Goal: Leave review/rating: Share an evaluation or opinion about a product, service, or content

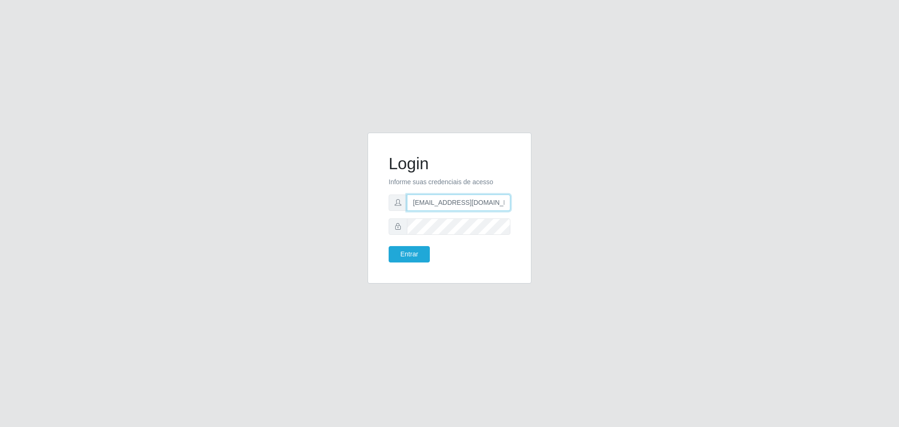
drag, startPoint x: 429, startPoint y: 206, endPoint x: 415, endPoint y: 203, distance: 14.4
click at [429, 206] on input "[EMAIL_ADDRESS][DOMAIN_NAME]" at bounding box center [459, 202] width 104 height 16
drag, startPoint x: 414, startPoint y: 203, endPoint x: 520, endPoint y: 204, distance: 106.3
click at [522, 204] on div "Login Informe suas credenciais de acesso [EMAIL_ADDRESS][DOMAIN_NAME] Entrar" at bounding box center [450, 208] width 164 height 151
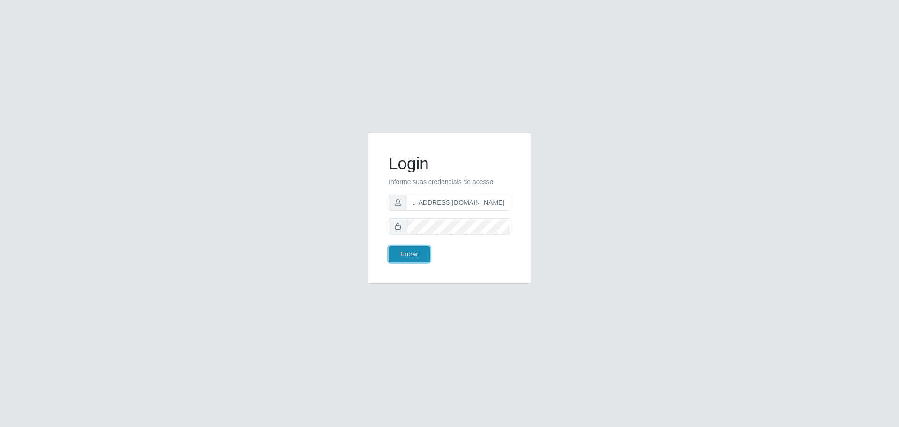
scroll to position [0, 0]
click at [420, 252] on button "Entrar" at bounding box center [409, 254] width 41 height 16
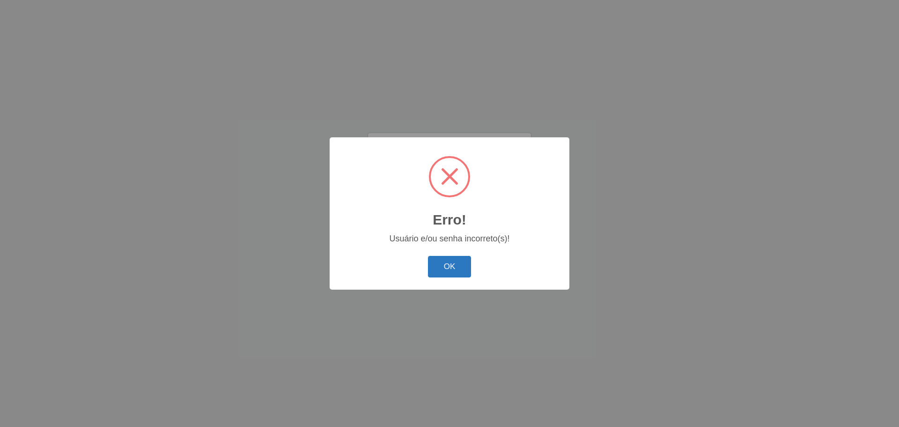
click at [450, 260] on button "OK" at bounding box center [450, 267] width 44 height 22
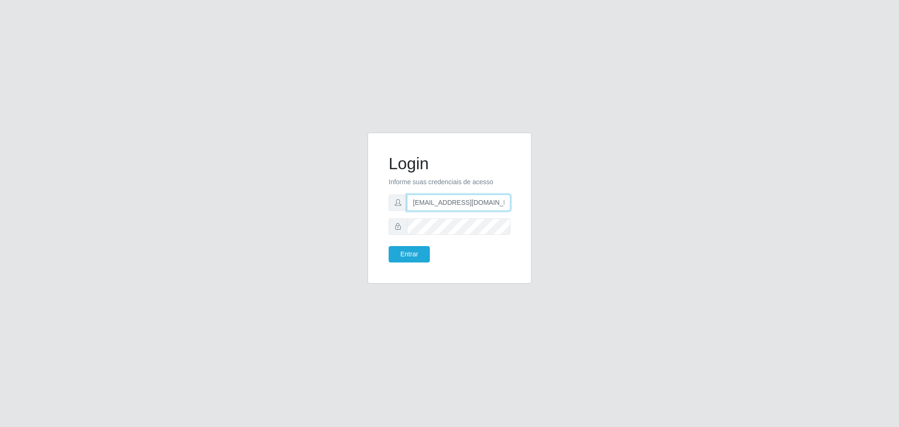
scroll to position [0, 22]
drag, startPoint x: 409, startPoint y: 201, endPoint x: 512, endPoint y: 201, distance: 103.1
click at [512, 201] on div "Login Informe suas credenciais de acesso [EMAIL_ADDRESS][DOMAIN_NAME] Entrar" at bounding box center [449, 207] width 141 height 127
type input "G"
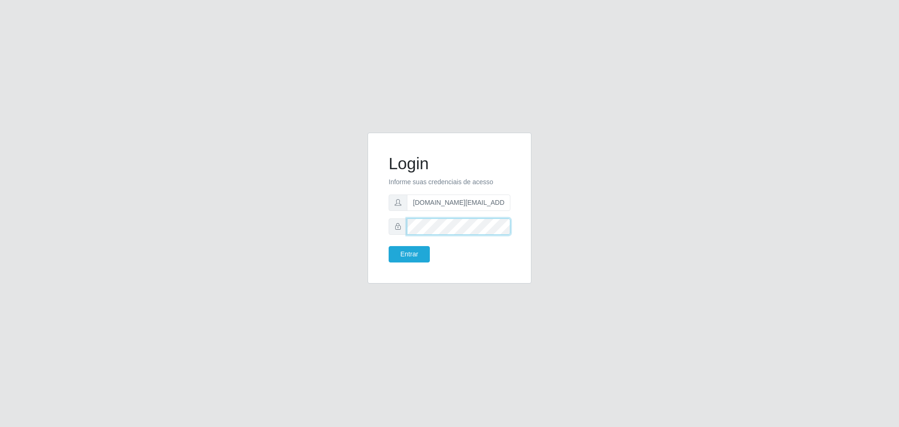
click at [383, 223] on div "Login Informe suas credenciais de acesso [DOMAIN_NAME][EMAIL_ADDRESS][DOMAIN_NA…" at bounding box center [449, 207] width 141 height 127
click at [407, 250] on button "Entrar" at bounding box center [409, 254] width 41 height 16
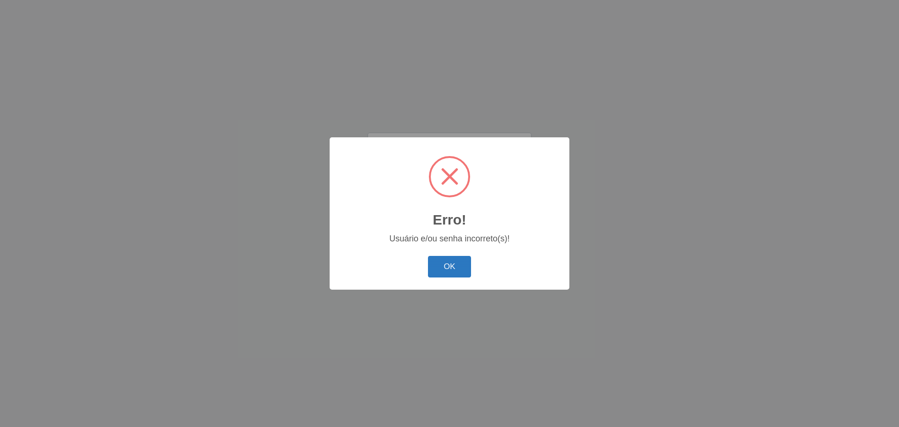
click at [447, 264] on button "OK" at bounding box center [450, 267] width 44 height 22
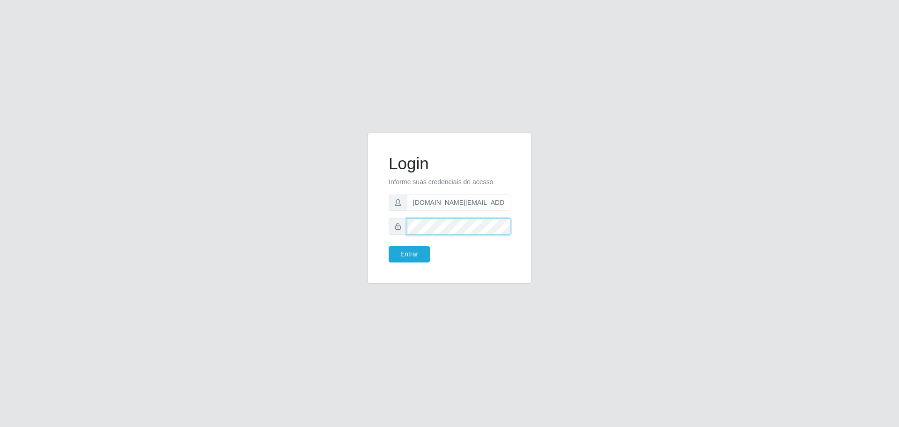
click at [385, 215] on div "Login Informe suas credenciais de acesso [DOMAIN_NAME][EMAIL_ADDRESS][DOMAIN_NA…" at bounding box center [449, 207] width 141 height 127
type input "[EMAIL_ADDRESS][DOMAIN_NAME]"
click at [423, 252] on button "Entrar" at bounding box center [409, 254] width 41 height 16
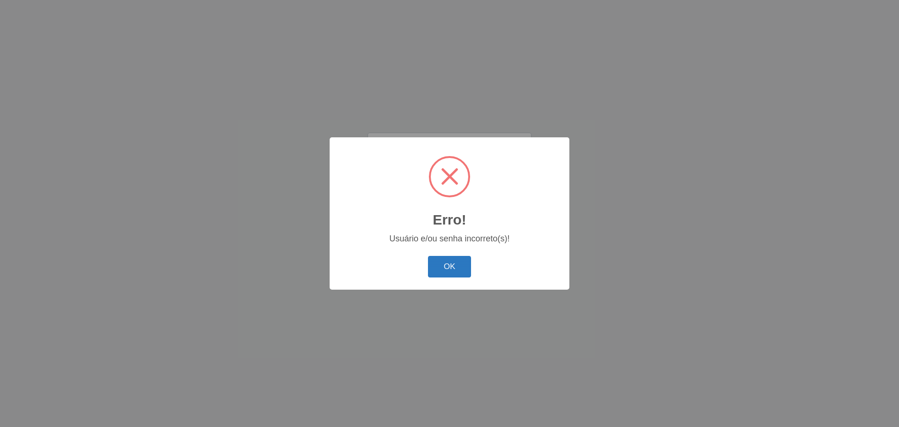
click at [455, 274] on button "OK" at bounding box center [450, 267] width 44 height 22
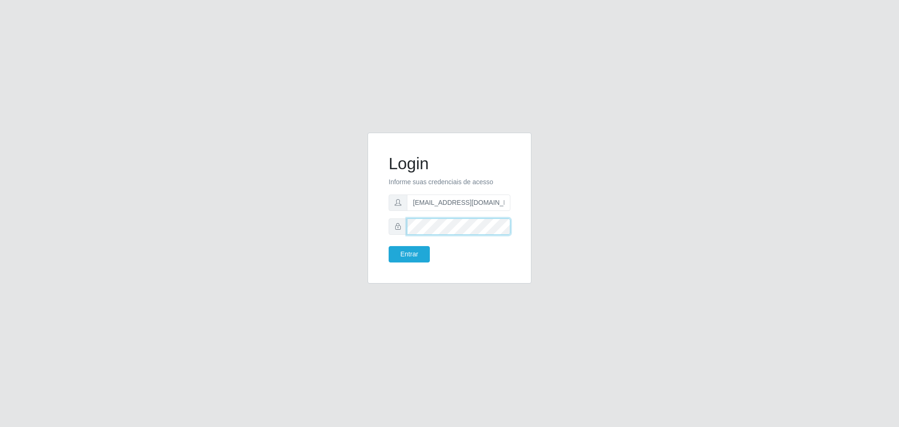
click at [389, 246] on button "Entrar" at bounding box center [409, 254] width 41 height 16
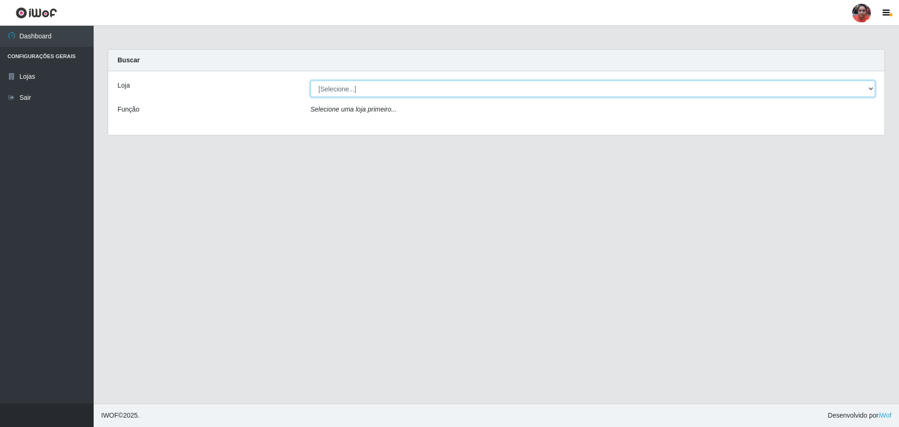
drag, startPoint x: 352, startPoint y: 90, endPoint x: 352, endPoint y: 95, distance: 4.7
click at [352, 91] on select "[Selecione...] Mar Vermelho - Loja 05" at bounding box center [593, 89] width 565 height 16
select select "252"
click at [311, 81] on select "[Selecione...] Mar Vermelho - Loja 05" at bounding box center [593, 89] width 565 height 16
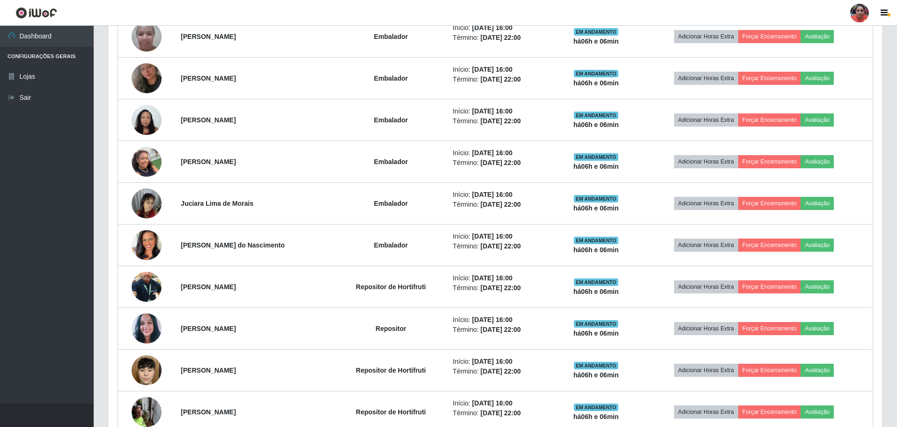
scroll to position [509, 0]
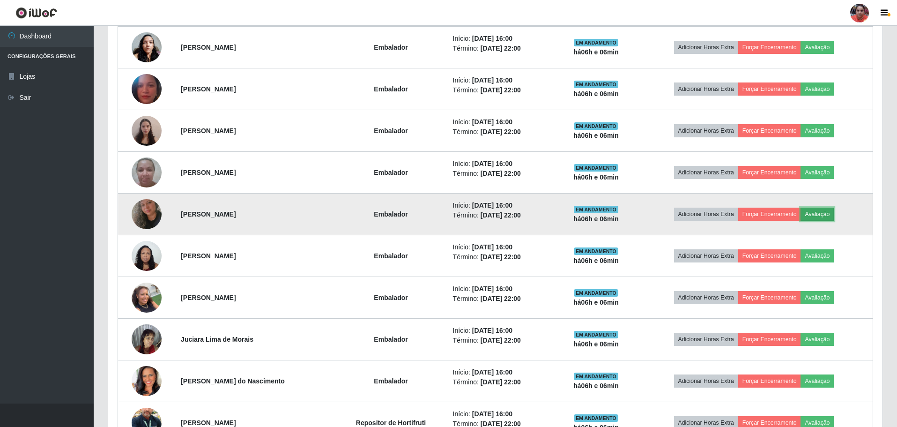
click at [821, 218] on button "Avaliação" at bounding box center [817, 214] width 33 height 13
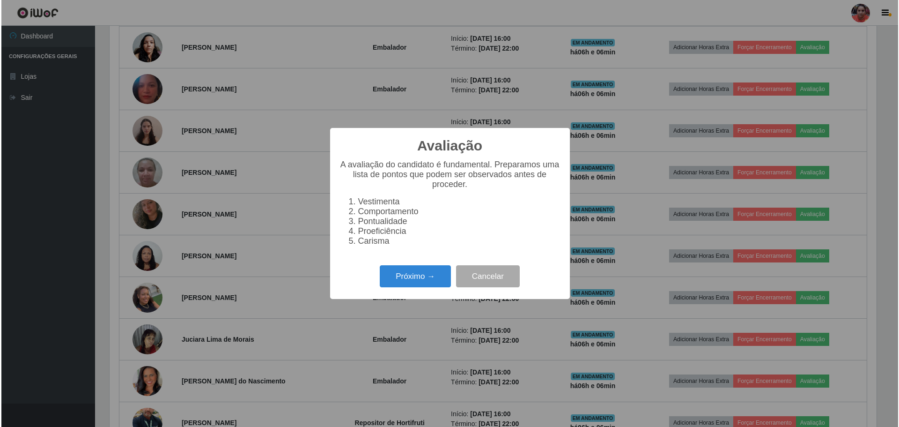
scroll to position [194, 770]
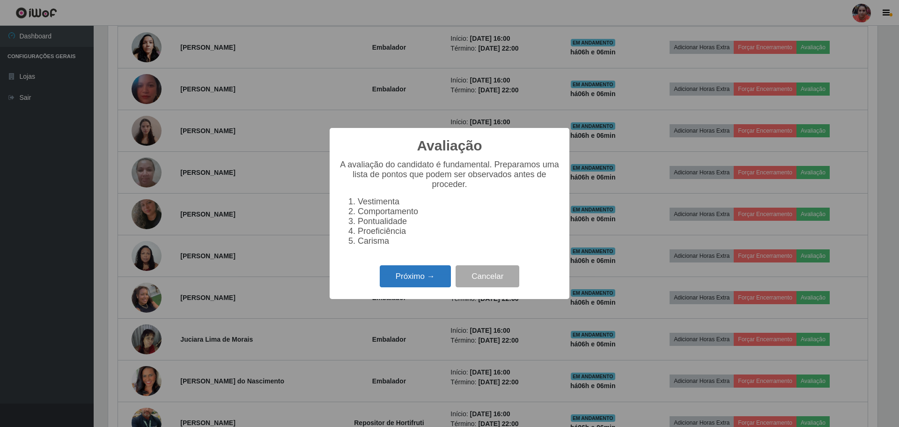
click at [406, 275] on button "Próximo →" at bounding box center [415, 276] width 71 height 22
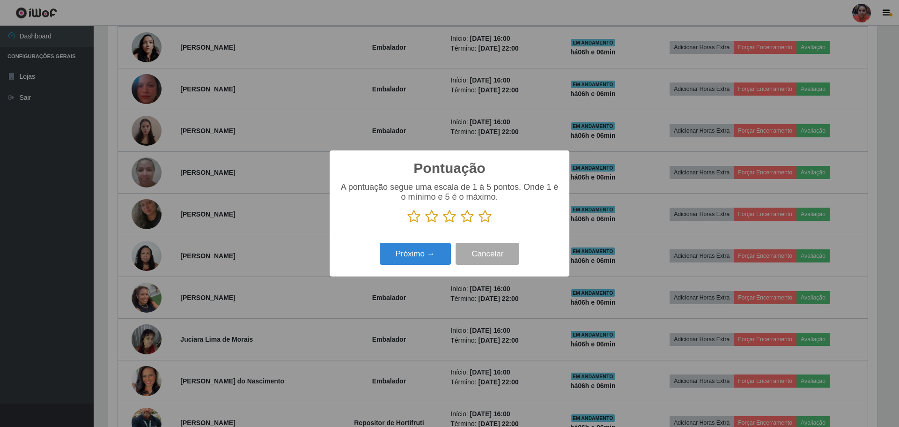
scroll to position [468255, 467680]
drag, startPoint x: 488, startPoint y: 218, endPoint x: 473, endPoint y: 227, distance: 17.3
click at [486, 219] on icon at bounding box center [485, 216] width 13 height 14
click at [479, 223] on input "radio" at bounding box center [479, 223] width 0 height 0
click at [408, 262] on button "Próximo →" at bounding box center [415, 254] width 71 height 22
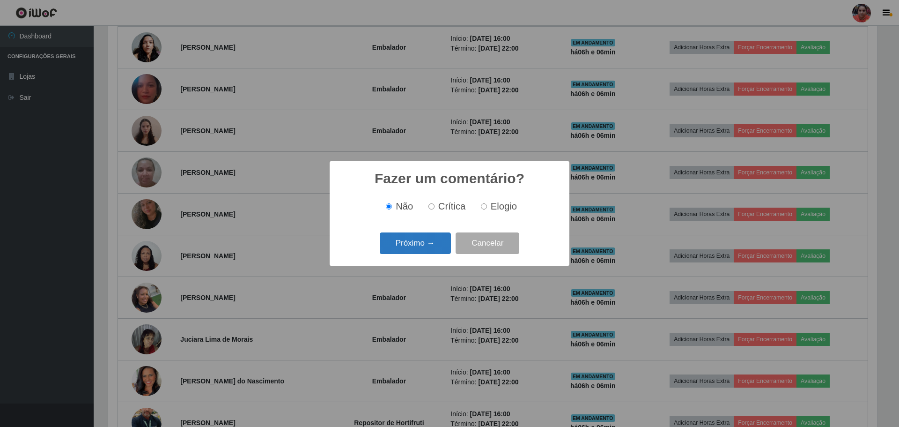
click at [419, 245] on button "Próximo →" at bounding box center [415, 243] width 71 height 22
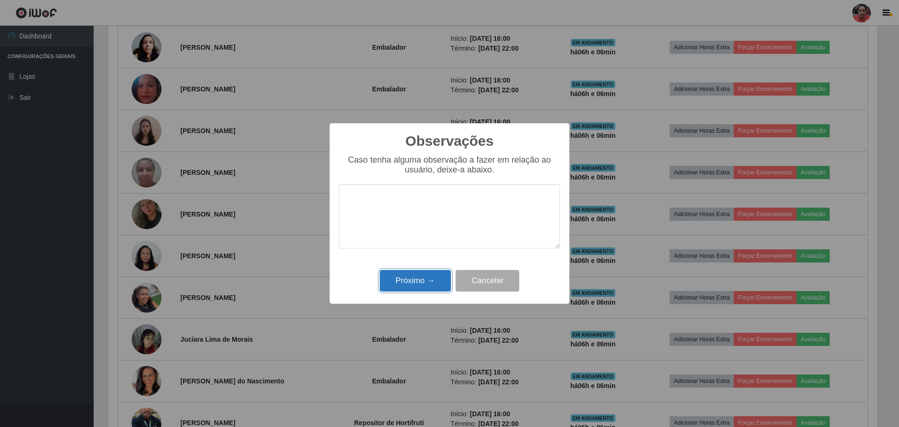
click at [413, 276] on button "Próximo →" at bounding box center [415, 281] width 71 height 22
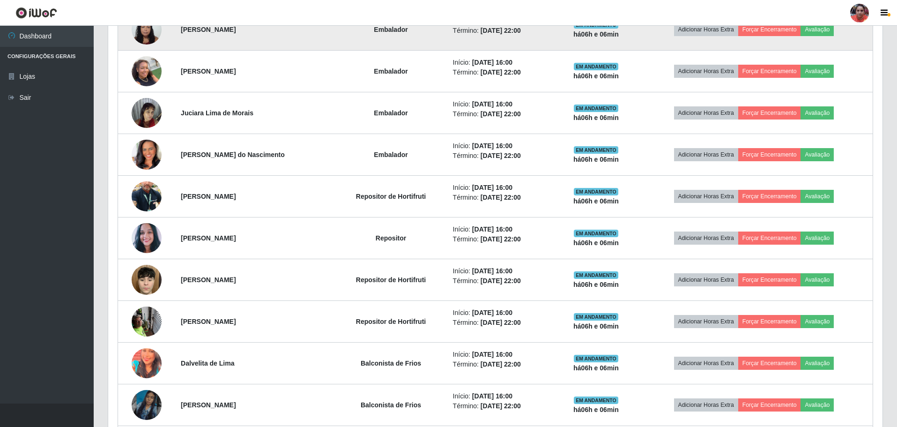
scroll to position [697, 0]
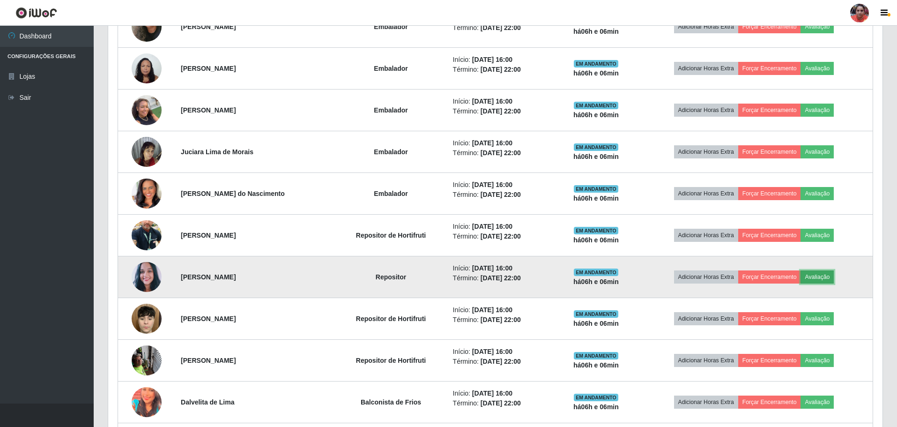
click at [821, 277] on button "Avaliação" at bounding box center [817, 276] width 33 height 13
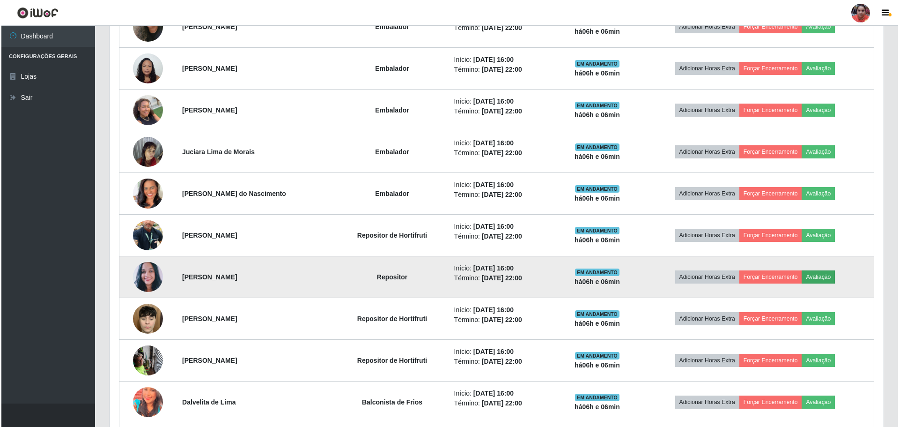
scroll to position [194, 770]
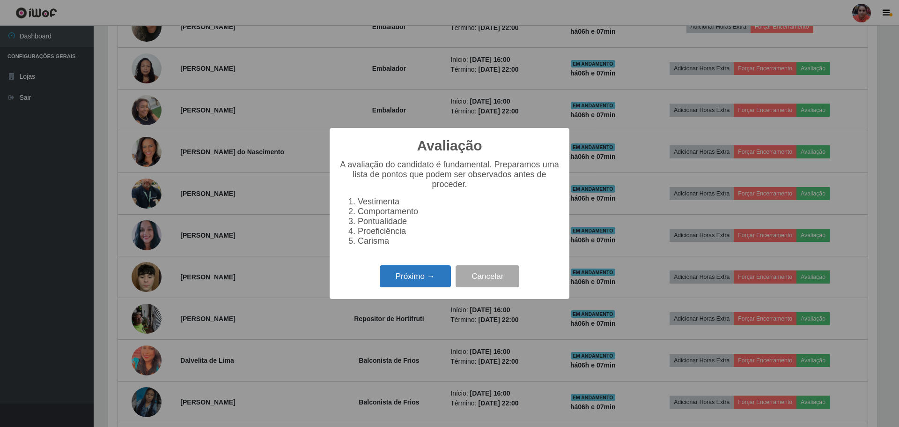
click at [421, 279] on button "Próximo →" at bounding box center [415, 276] width 71 height 22
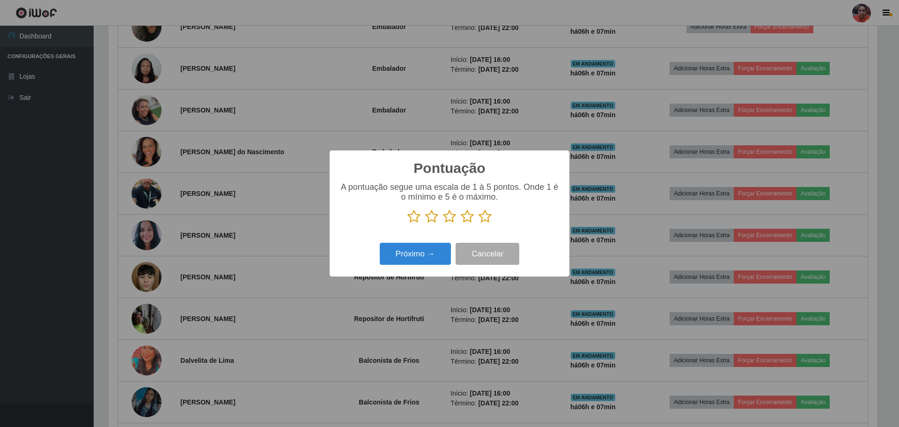
scroll to position [468255, 467680]
click at [488, 217] on icon at bounding box center [485, 216] width 13 height 14
click at [479, 223] on input "radio" at bounding box center [479, 223] width 0 height 0
click at [441, 250] on button "Próximo →" at bounding box center [415, 254] width 71 height 22
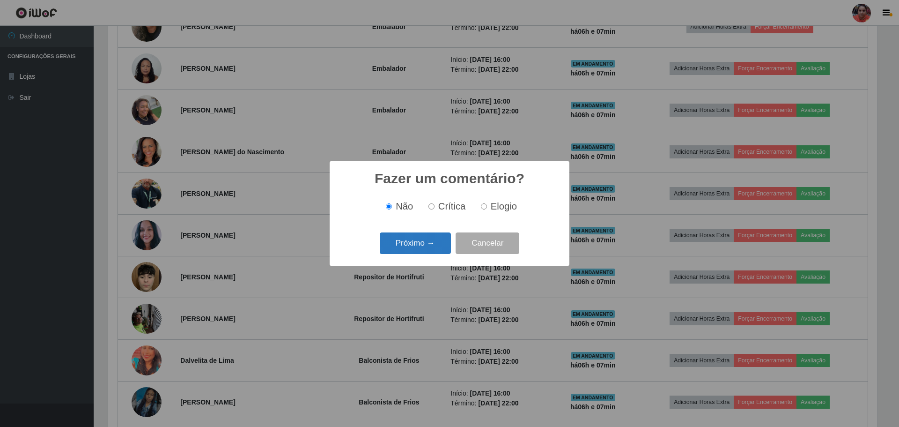
click at [441, 250] on button "Próximo →" at bounding box center [415, 243] width 71 height 22
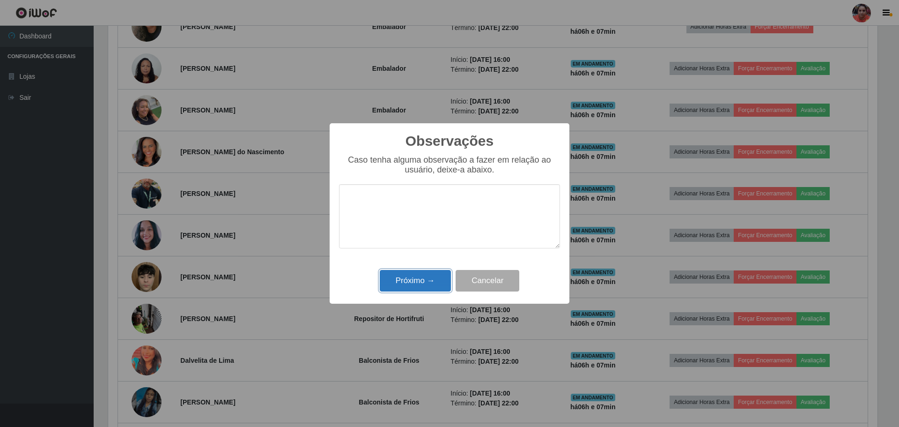
click at [438, 276] on button "Próximo →" at bounding box center [415, 281] width 71 height 22
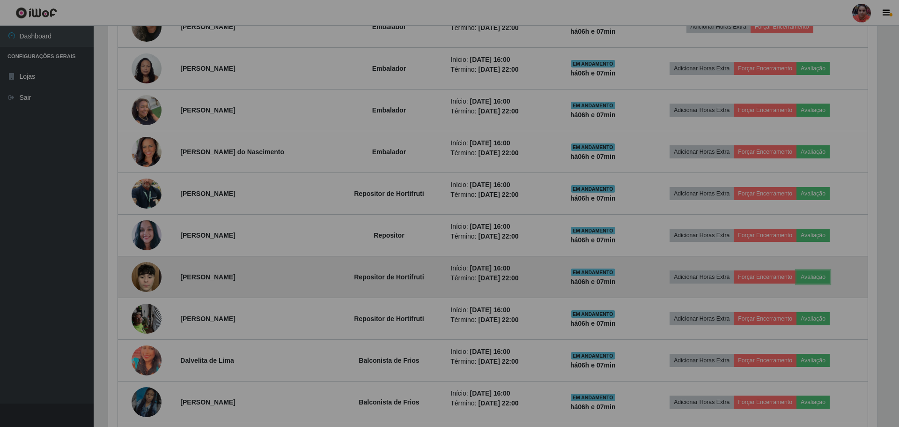
scroll to position [194, 774]
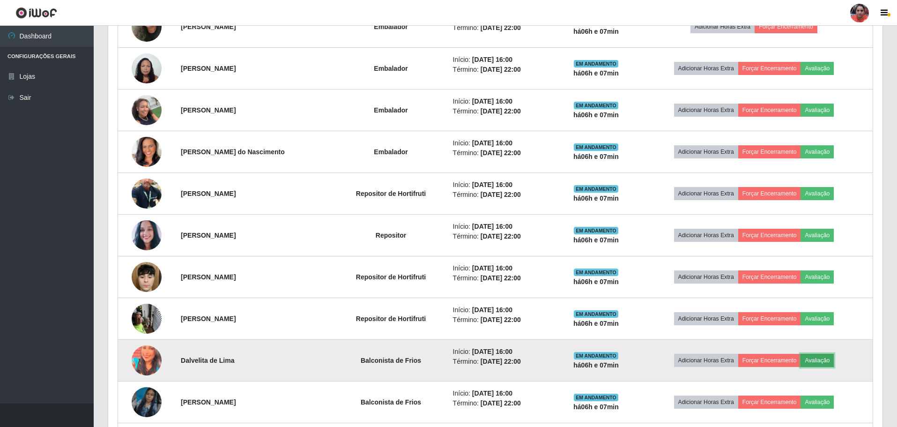
click at [825, 365] on button "Avaliação" at bounding box center [817, 360] width 33 height 13
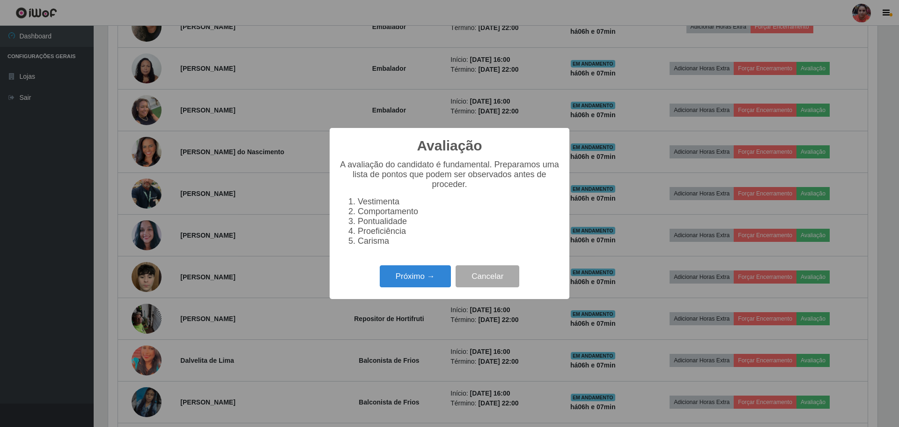
scroll to position [194, 770]
click at [412, 285] on button "Próximo →" at bounding box center [415, 276] width 71 height 22
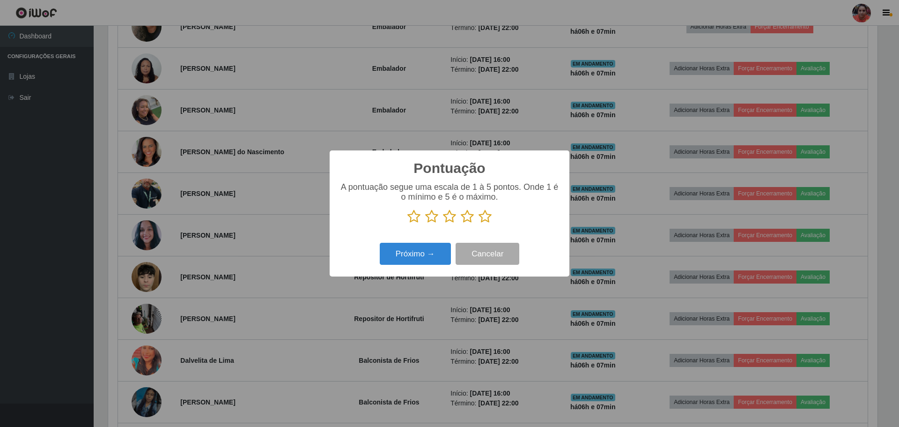
drag, startPoint x: 484, startPoint y: 217, endPoint x: 468, endPoint y: 229, distance: 20.1
click at [484, 216] on icon at bounding box center [485, 216] width 13 height 14
click at [479, 223] on input "radio" at bounding box center [479, 223] width 0 height 0
click at [438, 247] on button "Próximo →" at bounding box center [415, 254] width 71 height 22
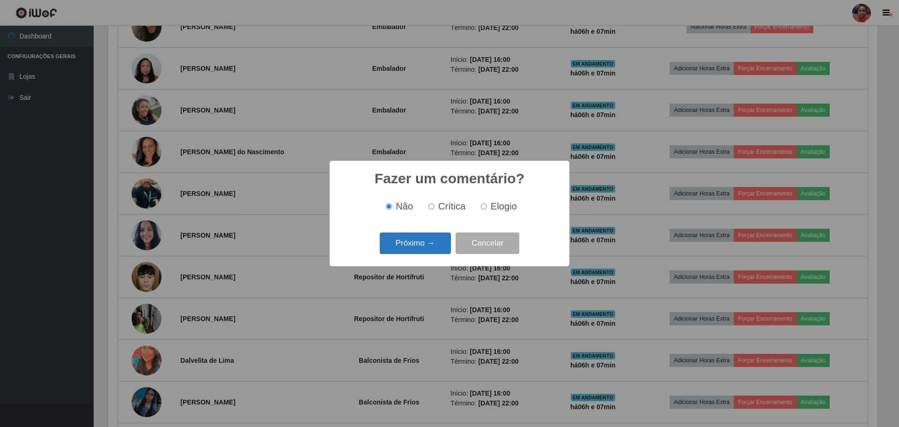
click at [428, 244] on button "Próximo →" at bounding box center [415, 243] width 71 height 22
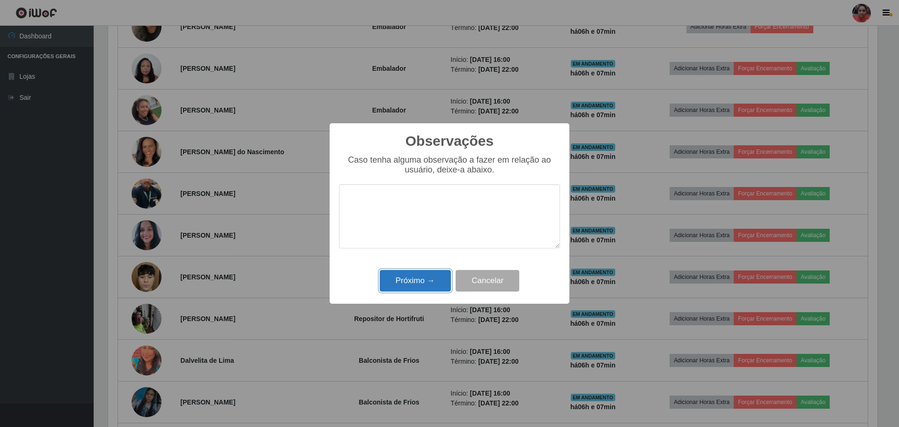
click at [430, 282] on button "Próximo →" at bounding box center [415, 281] width 71 height 22
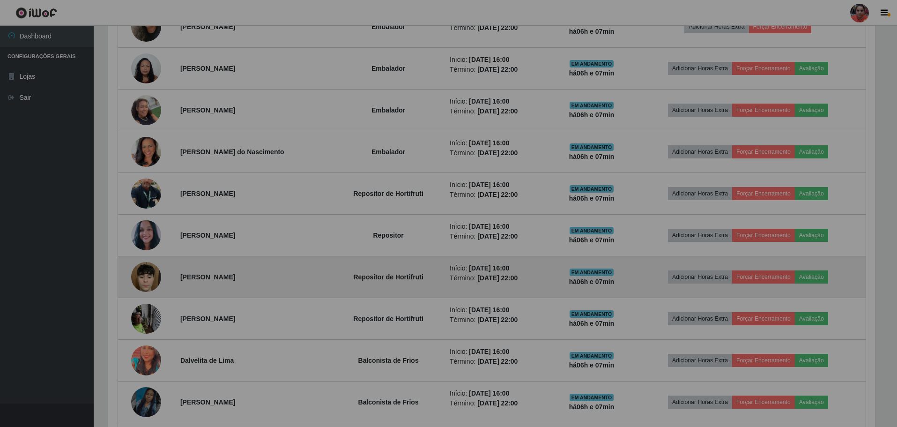
scroll to position [194, 774]
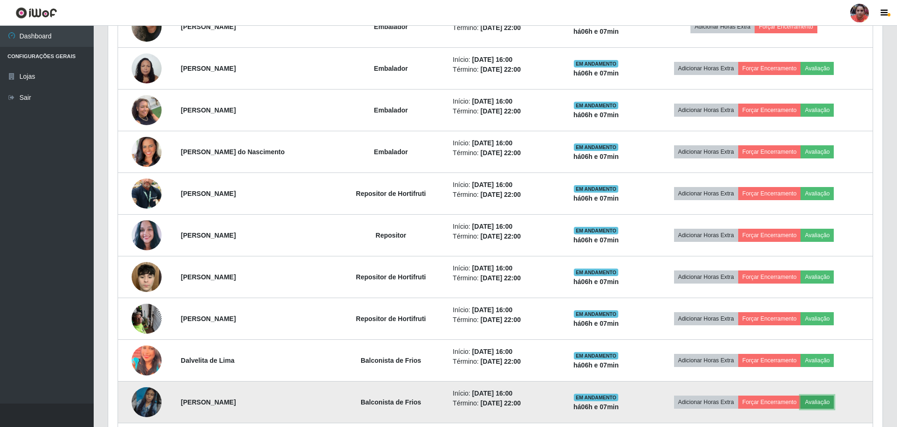
click at [828, 398] on button "Avaliação" at bounding box center [817, 401] width 33 height 13
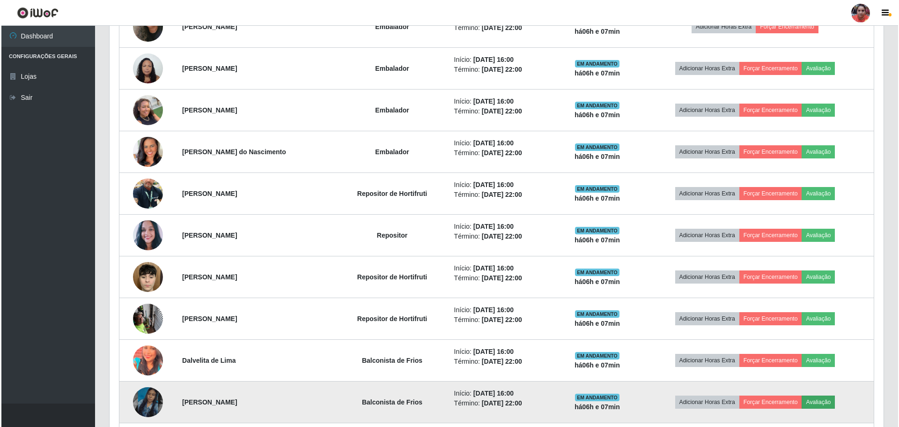
scroll to position [194, 770]
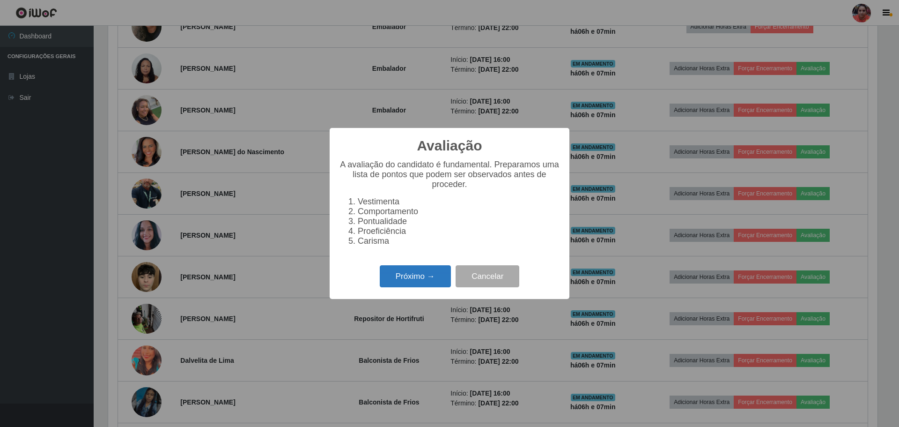
click at [412, 283] on button "Próximo →" at bounding box center [415, 276] width 71 height 22
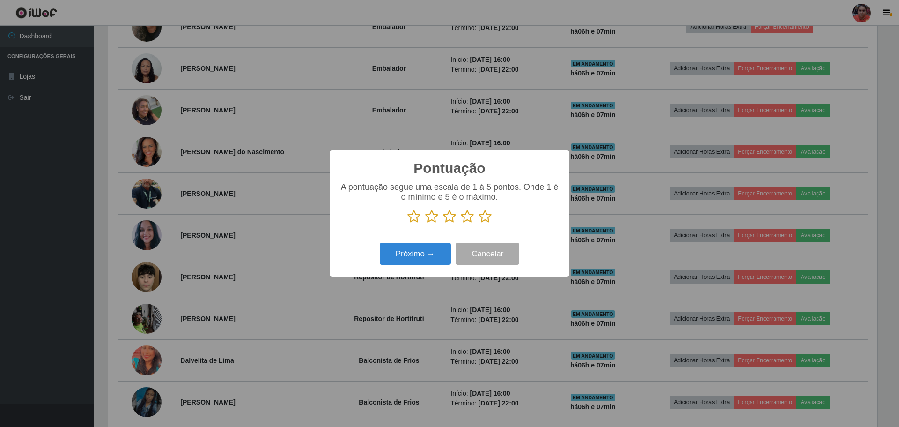
click at [490, 216] on icon at bounding box center [485, 216] width 13 height 14
click at [479, 223] on input "radio" at bounding box center [479, 223] width 0 height 0
click at [437, 250] on button "Próximo →" at bounding box center [415, 254] width 71 height 22
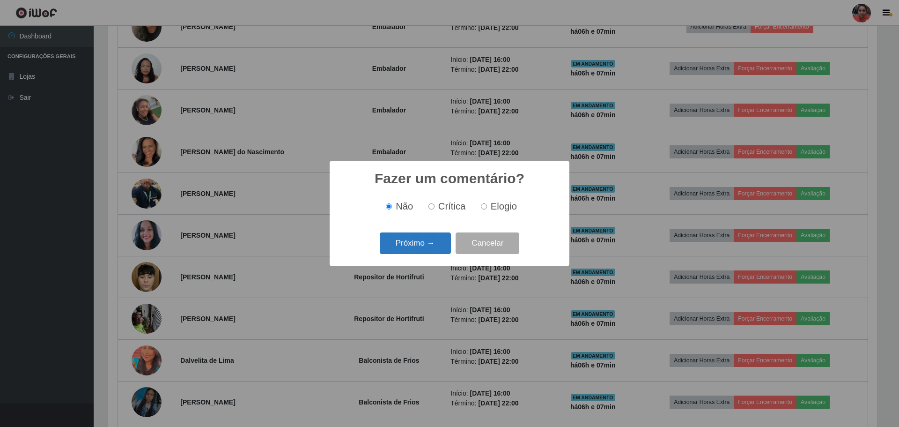
click at [437, 249] on button "Próximo →" at bounding box center [415, 243] width 71 height 22
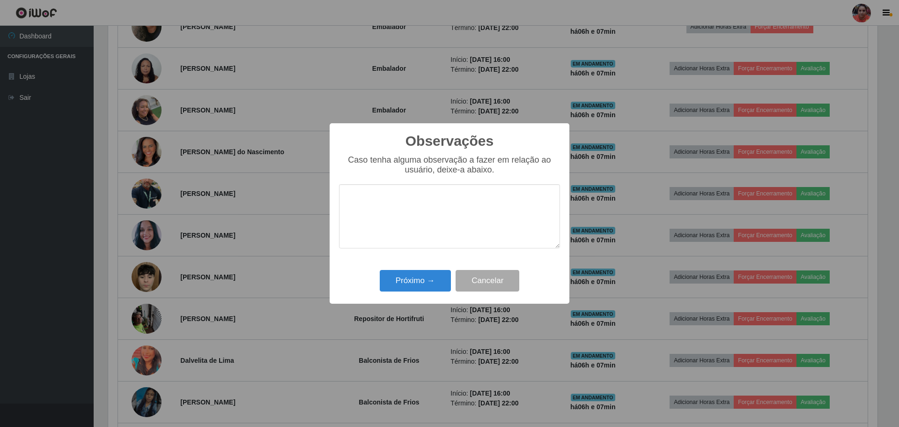
click at [425, 305] on div "Observações × Caso tenha alguma observação a fazer em relação ao usuário, deixe…" at bounding box center [449, 213] width 899 height 427
click at [428, 283] on button "Próximo →" at bounding box center [415, 281] width 71 height 22
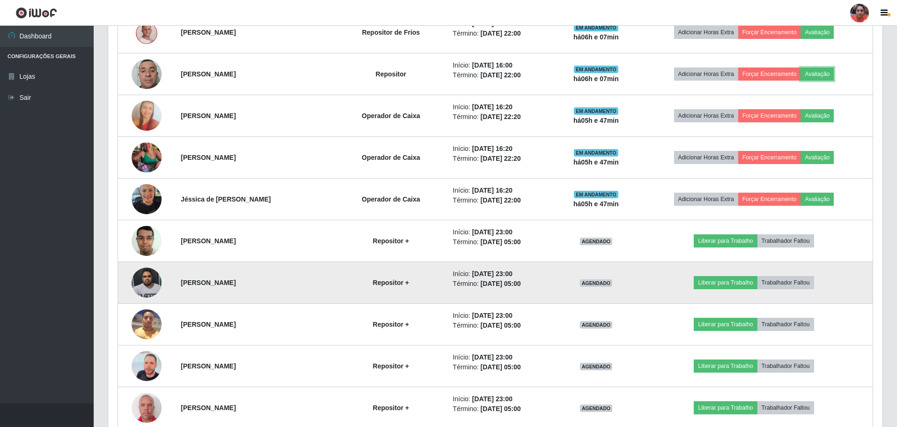
scroll to position [0, 0]
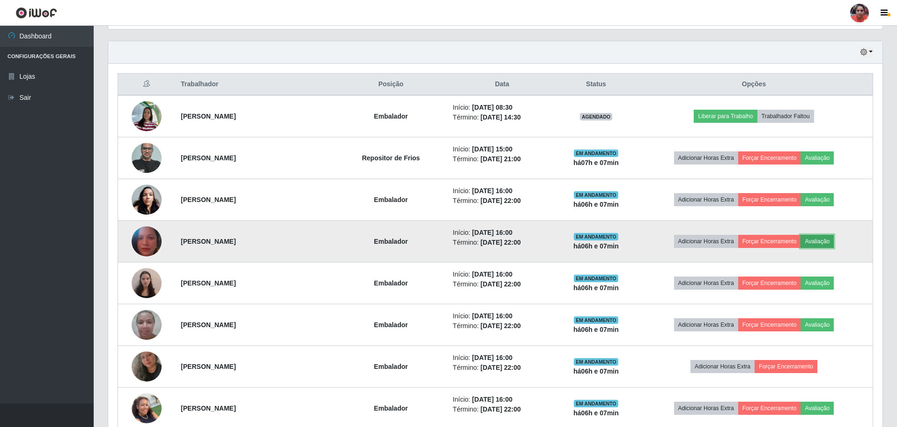
click at [829, 240] on button "Avaliação" at bounding box center [817, 241] width 33 height 13
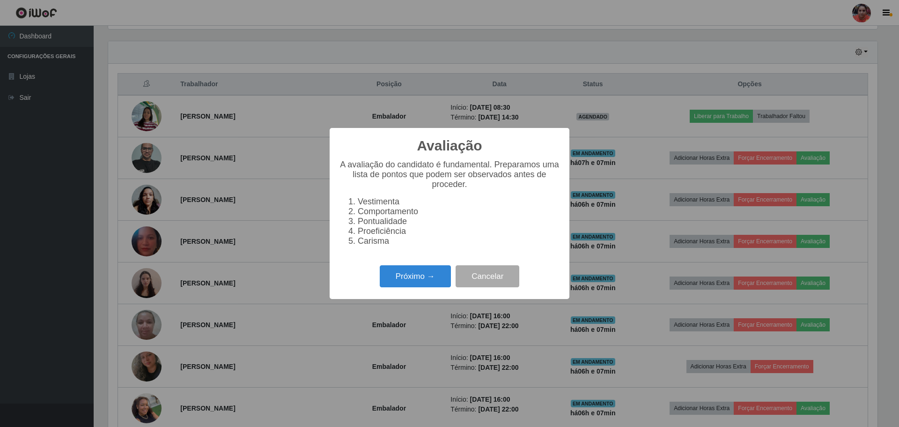
click at [413, 268] on div "Próximo → Cancelar" at bounding box center [449, 276] width 221 height 27
click at [422, 276] on button "Próximo →" at bounding box center [415, 276] width 71 height 22
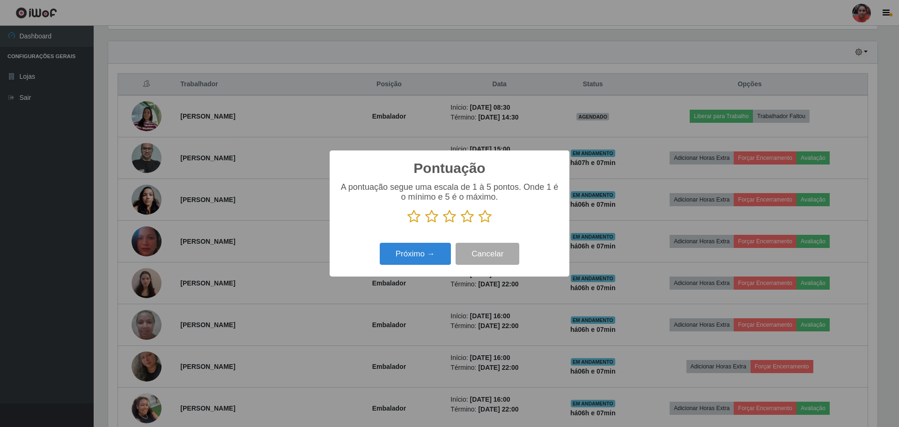
click at [483, 215] on icon at bounding box center [485, 216] width 13 height 14
click at [479, 223] on input "radio" at bounding box center [479, 223] width 0 height 0
click at [427, 254] on button "Próximo →" at bounding box center [415, 254] width 71 height 22
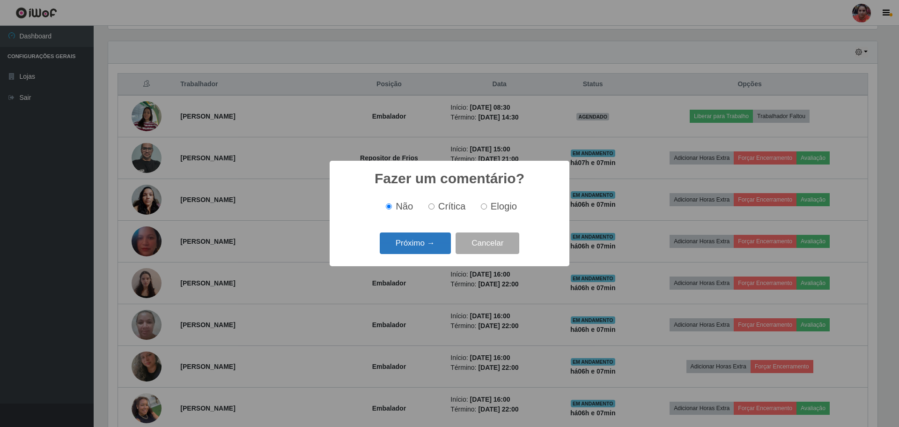
click at [430, 249] on button "Próximo →" at bounding box center [415, 243] width 71 height 22
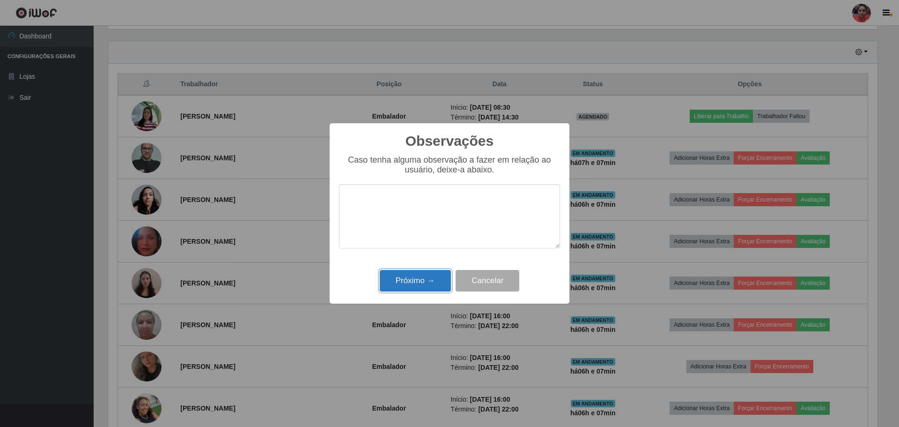
click at [425, 276] on button "Próximo →" at bounding box center [415, 281] width 71 height 22
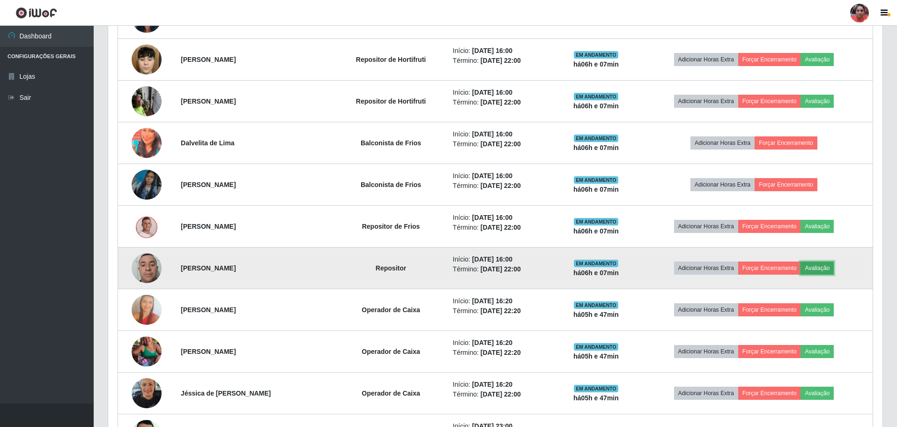
click at [821, 268] on button "Avaliação" at bounding box center [817, 267] width 33 height 13
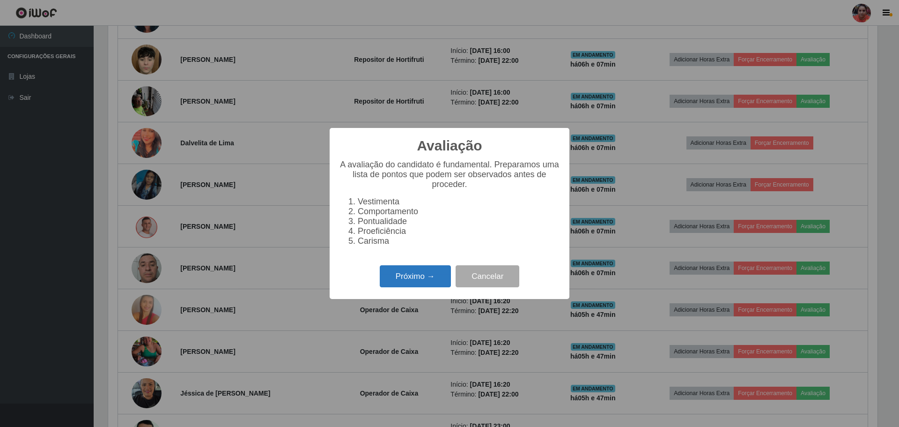
click at [426, 282] on button "Próximo →" at bounding box center [415, 276] width 71 height 22
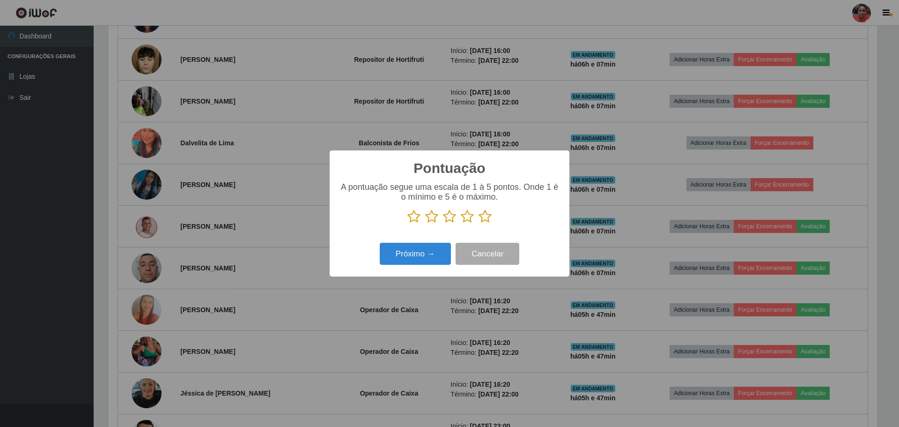
drag, startPoint x: 484, startPoint y: 218, endPoint x: 468, endPoint y: 225, distance: 17.8
click at [484, 220] on icon at bounding box center [485, 216] width 13 height 14
click at [479, 223] on input "radio" at bounding box center [479, 223] width 0 height 0
click at [404, 250] on button "Próximo →" at bounding box center [415, 254] width 71 height 22
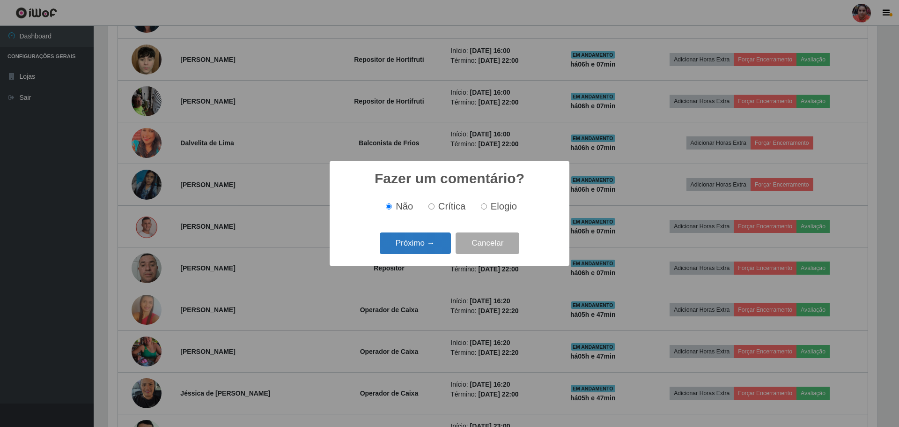
click at [413, 248] on button "Próximo →" at bounding box center [415, 243] width 71 height 22
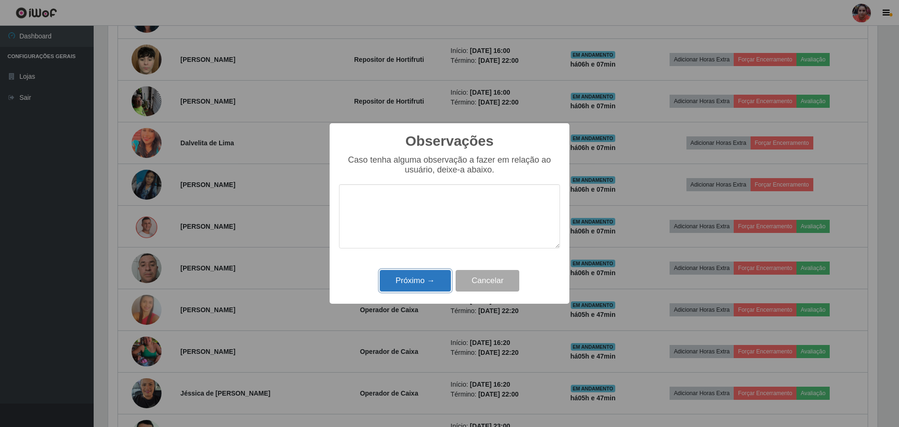
click at [419, 282] on button "Próximo →" at bounding box center [415, 281] width 71 height 22
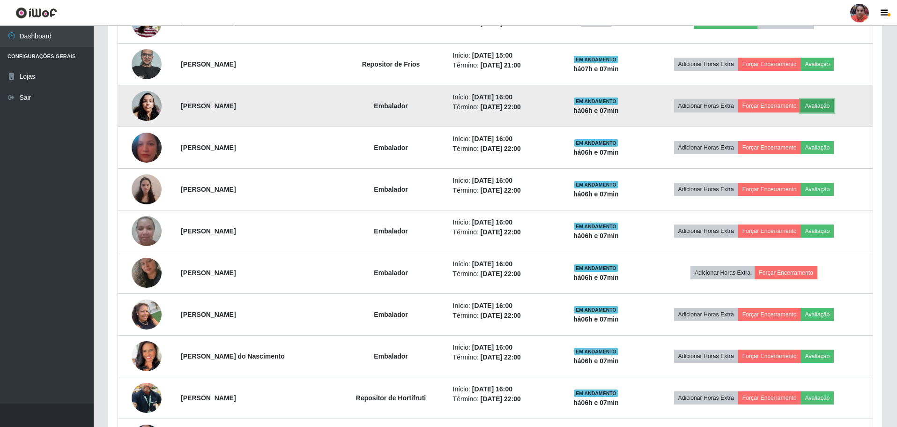
click at [819, 106] on button "Avaliação" at bounding box center [817, 105] width 33 height 13
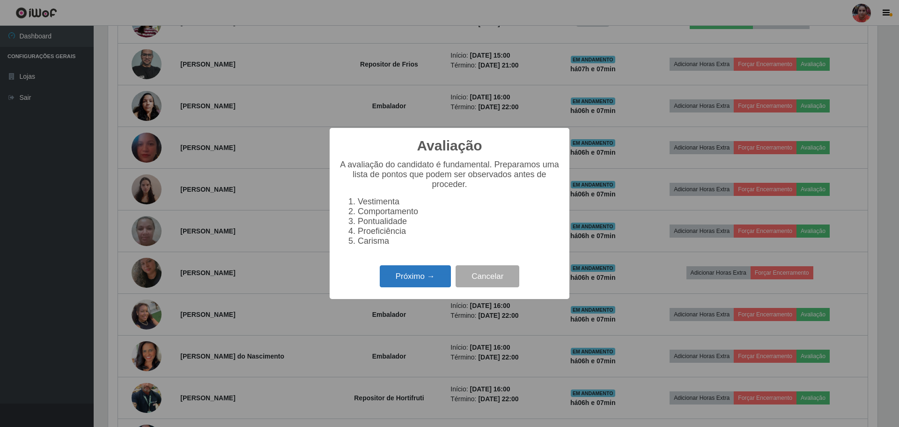
click at [428, 271] on button "Próximo →" at bounding box center [415, 276] width 71 height 22
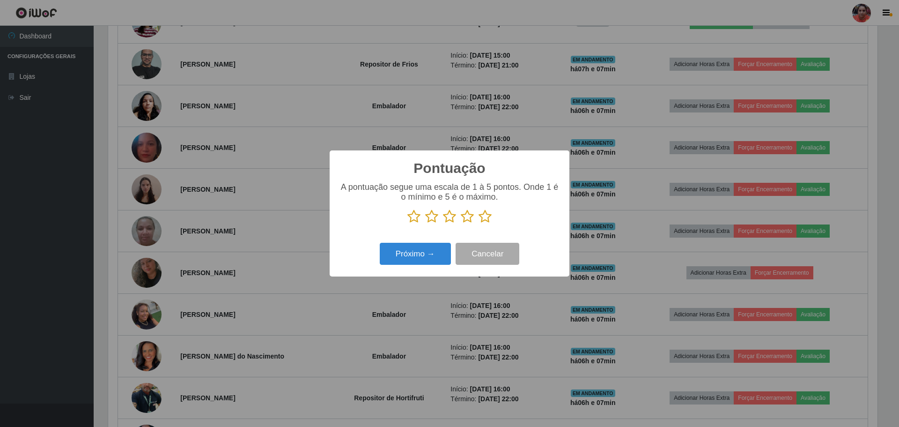
click at [483, 215] on icon at bounding box center [485, 216] width 13 height 14
click at [479, 223] on input "radio" at bounding box center [479, 223] width 0 height 0
click at [416, 264] on button "Próximo →" at bounding box center [415, 254] width 71 height 22
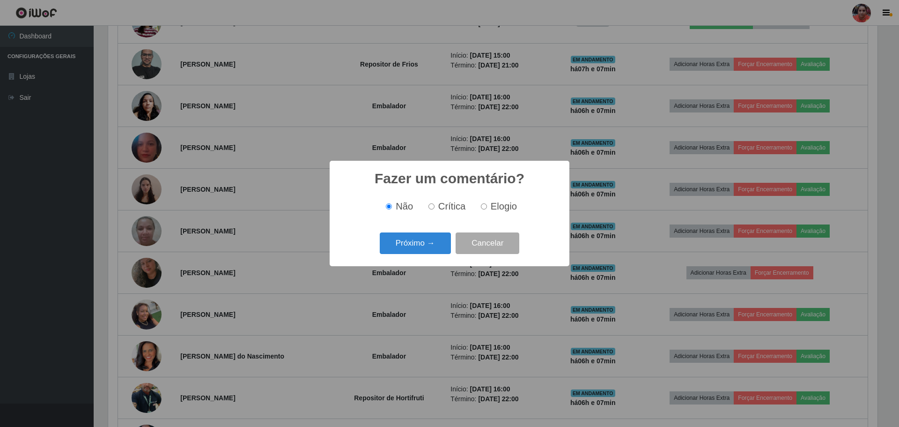
click at [423, 253] on div "Próximo → Cancelar" at bounding box center [449, 243] width 221 height 27
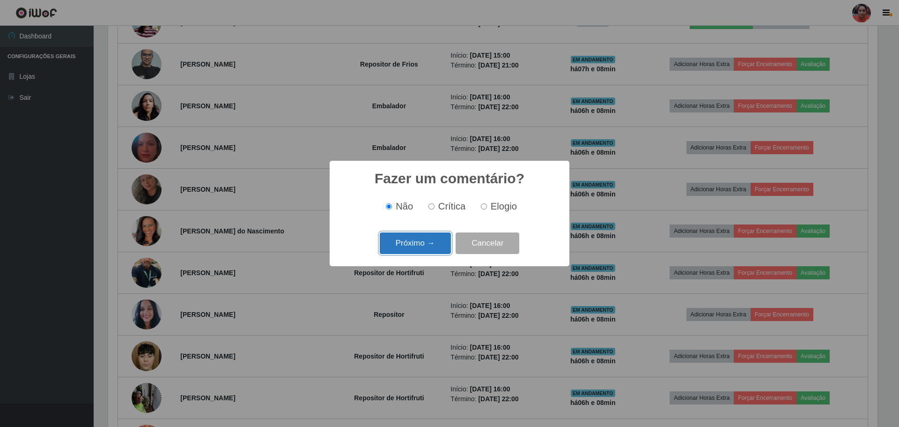
click at [430, 248] on button "Próximo →" at bounding box center [415, 243] width 71 height 22
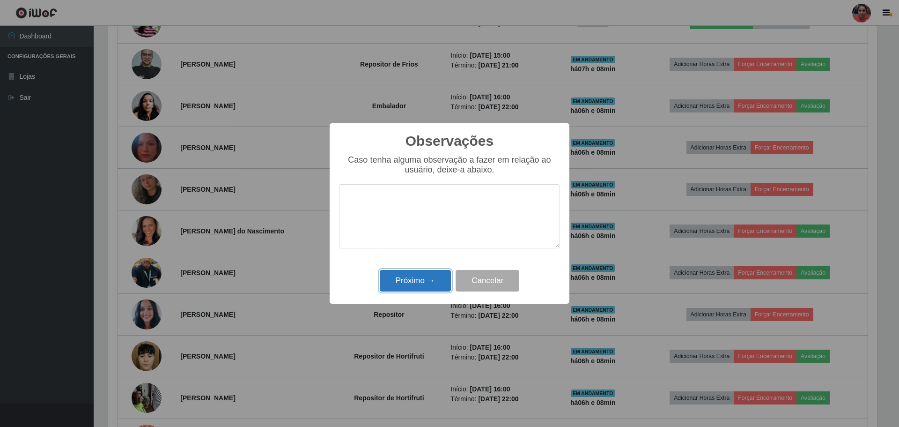
click at [427, 281] on button "Próximo →" at bounding box center [415, 281] width 71 height 22
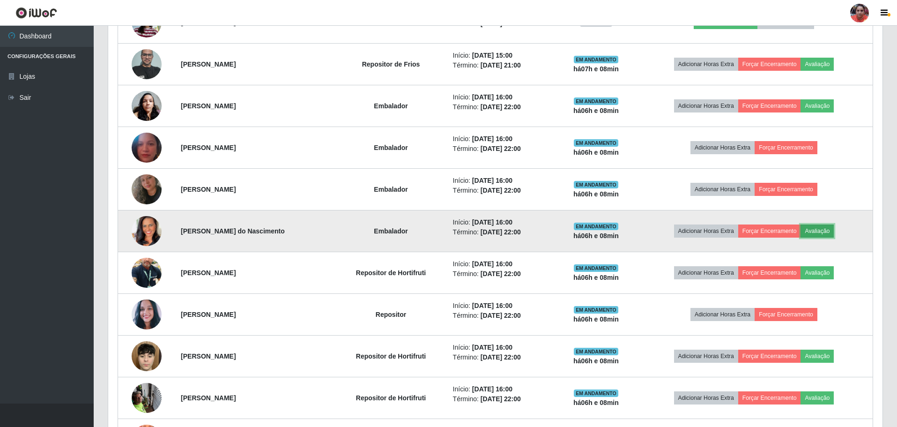
click at [823, 228] on button "Avaliação" at bounding box center [817, 230] width 33 height 13
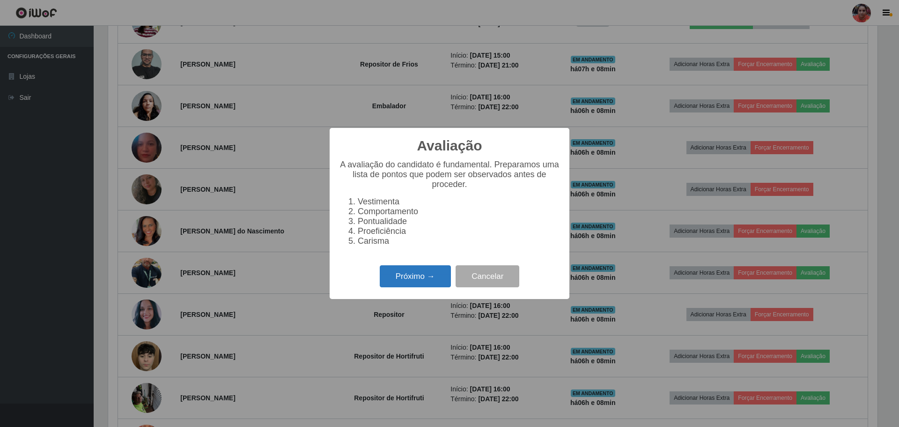
click at [410, 282] on button "Próximo →" at bounding box center [415, 276] width 71 height 22
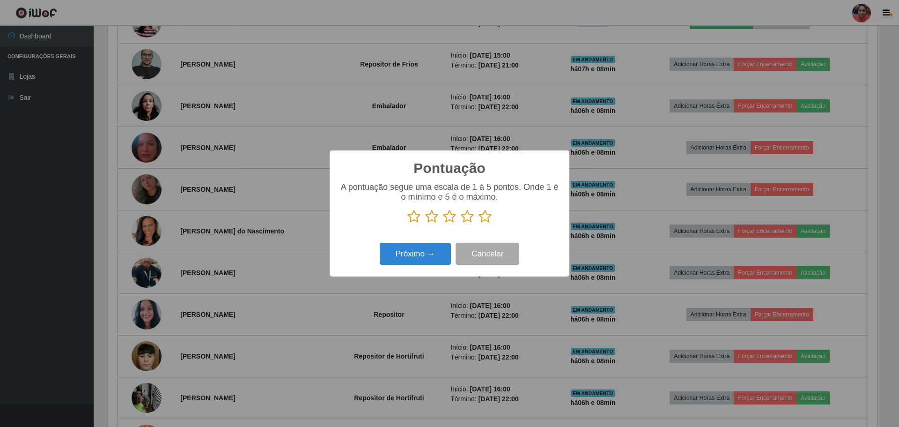
drag, startPoint x: 485, startPoint y: 217, endPoint x: 471, endPoint y: 230, distance: 18.6
click at [483, 220] on icon at bounding box center [485, 216] width 13 height 14
click at [479, 223] on input "radio" at bounding box center [479, 223] width 0 height 0
click at [438, 248] on button "Próximo →" at bounding box center [415, 254] width 71 height 22
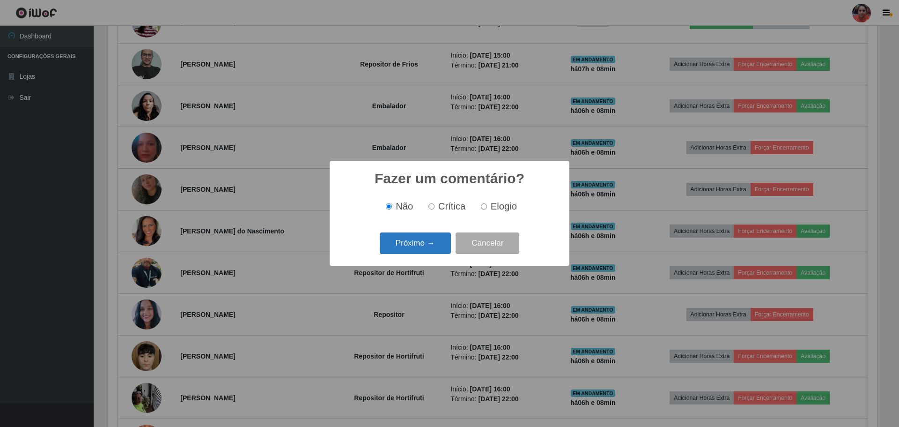
click at [438, 247] on button "Próximo →" at bounding box center [415, 243] width 71 height 22
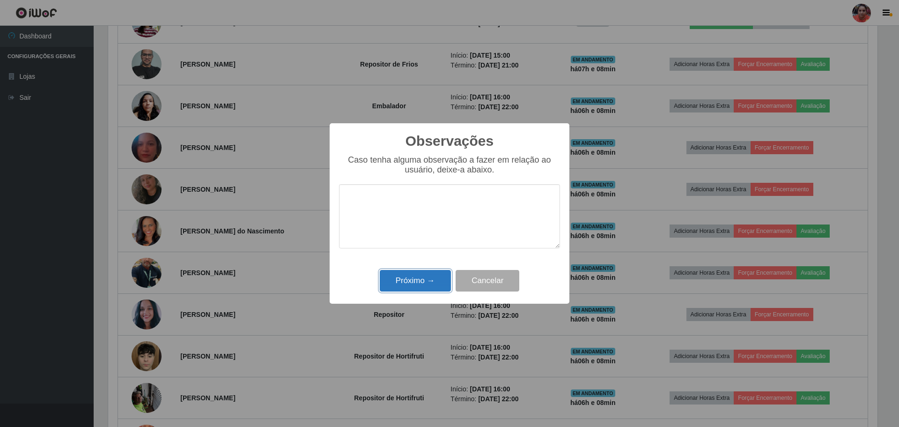
click at [428, 282] on button "Próximo →" at bounding box center [415, 281] width 71 height 22
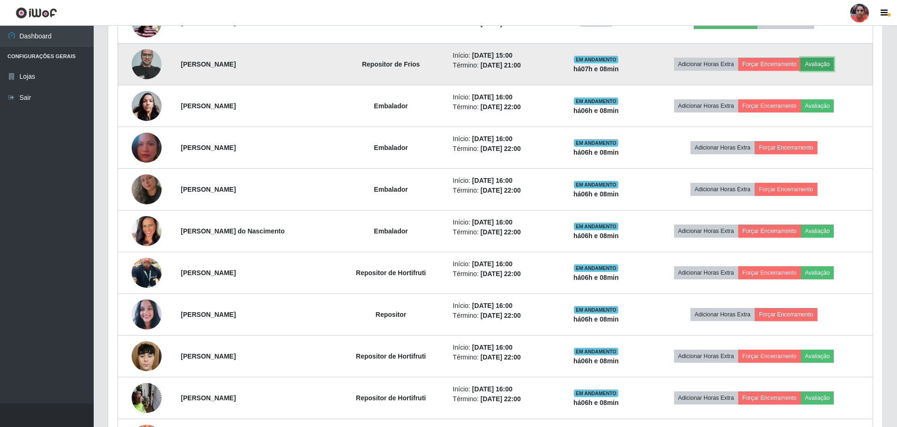
click at [819, 64] on button "Avaliação" at bounding box center [817, 64] width 33 height 13
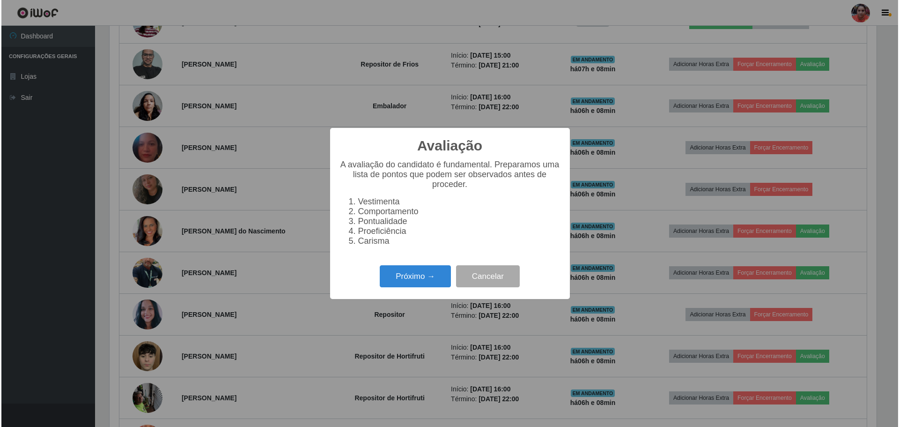
scroll to position [468255, 467680]
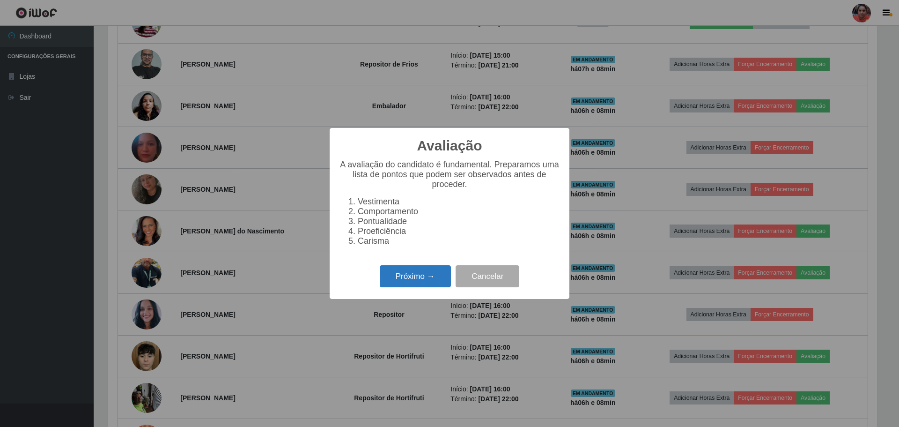
click at [403, 277] on button "Próximo →" at bounding box center [415, 276] width 71 height 22
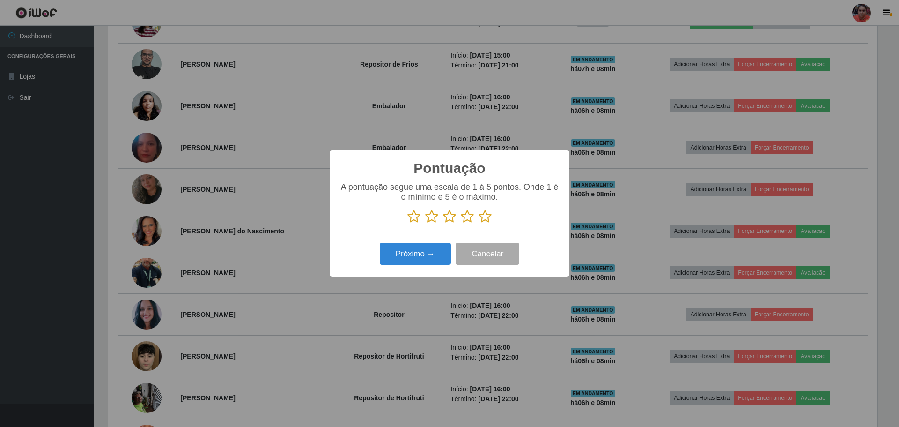
drag, startPoint x: 485, startPoint y: 216, endPoint x: 475, endPoint y: 226, distance: 13.6
click at [485, 216] on icon at bounding box center [485, 216] width 13 height 14
click at [479, 223] on input "radio" at bounding box center [479, 223] width 0 height 0
click at [437, 263] on button "Próximo →" at bounding box center [415, 254] width 71 height 22
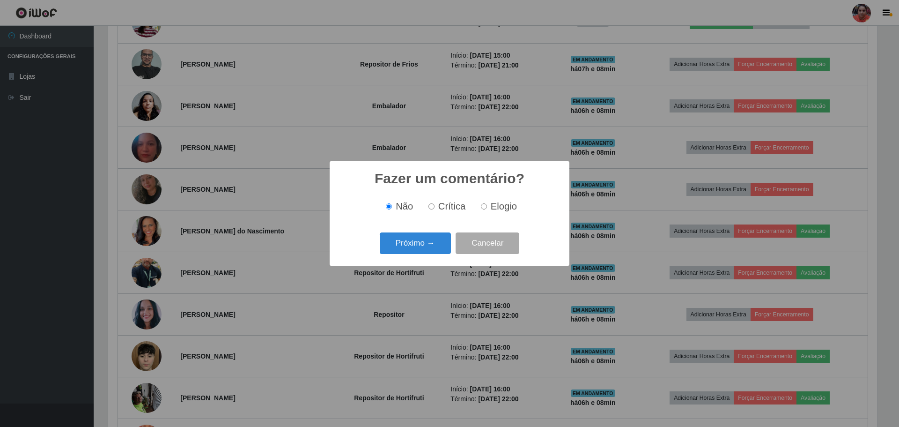
click at [433, 258] on div "Fazer um comentário? × Não Crítica Elogio Próximo → Cancelar" at bounding box center [450, 213] width 240 height 105
click at [434, 251] on button "Próximo →" at bounding box center [415, 243] width 71 height 22
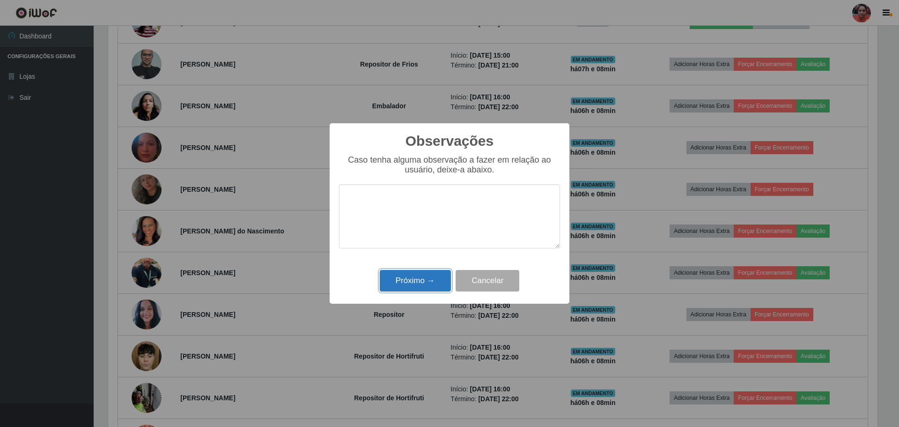
click at [433, 280] on button "Próximo →" at bounding box center [415, 281] width 71 height 22
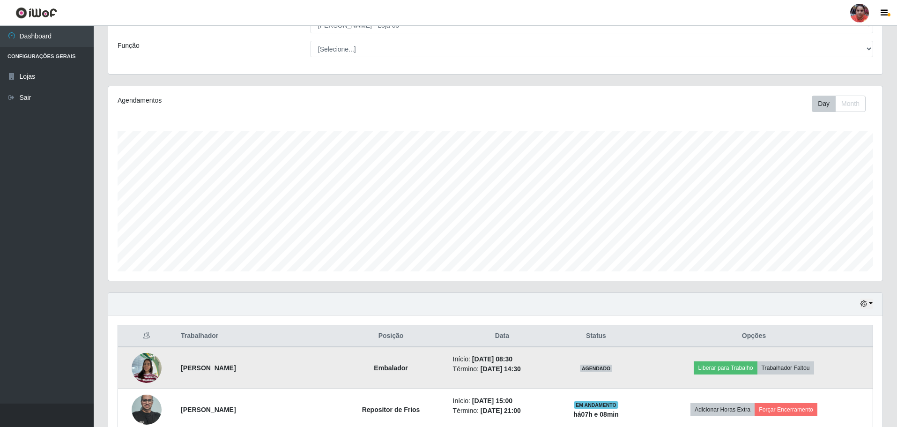
scroll to position [0, 0]
